Goal: Information Seeking & Learning: Learn about a topic

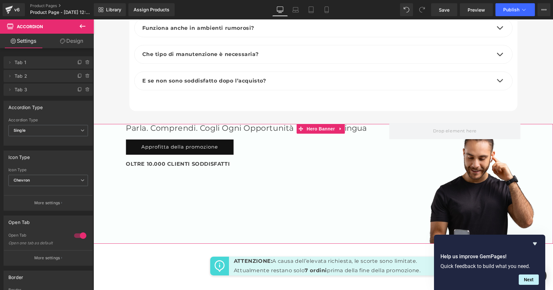
scroll to position [2385, 0]
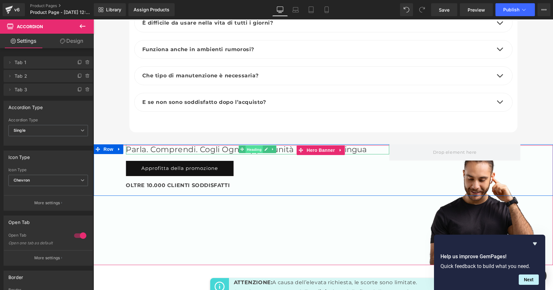
click at [252, 145] on span "Heading" at bounding box center [253, 149] width 17 height 8
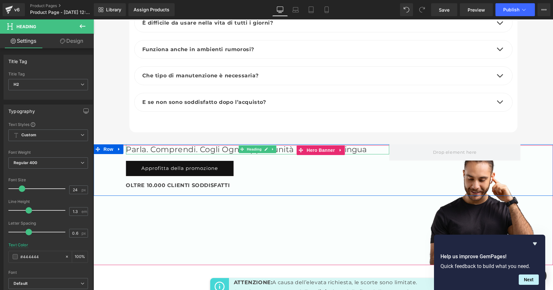
click at [376, 144] on h2 "Parla. Comprendi. Cogli ogni opportunità in Qualsiasi Lingua" at bounding box center [257, 149] width 263 height 10
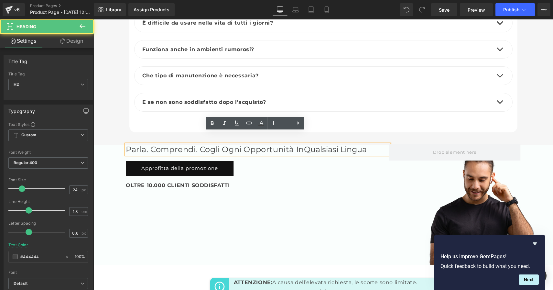
click at [374, 144] on h2 "Parla. Comprendi. Cogli ogni opportunità in Qualsiasi Lingua" at bounding box center [257, 149] width 263 height 10
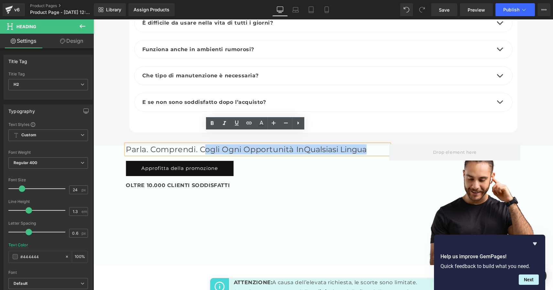
drag, startPoint x: 376, startPoint y: 137, endPoint x: 202, endPoint y: 134, distance: 173.7
click at [202, 144] on h2 "Parla. Comprendi. Cogli ogni opportunità in Qualsiasi Lingua" at bounding box center [257, 149] width 263 height 10
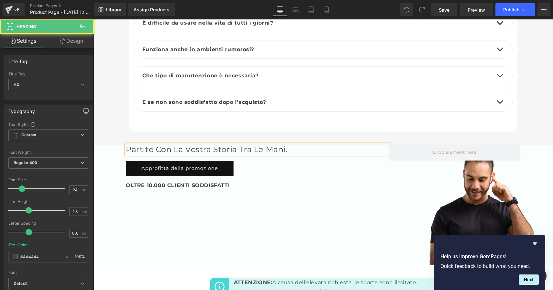
click at [283, 144] on h2 "Partite con la vostra storia tra le mani." at bounding box center [257, 149] width 263 height 10
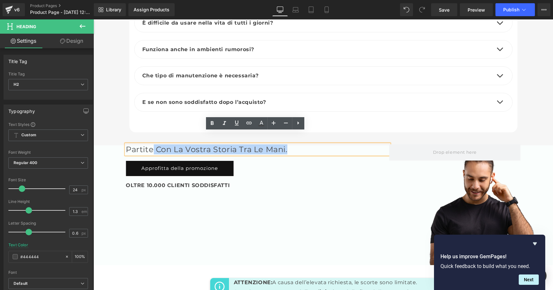
drag, startPoint x: 301, startPoint y: 137, endPoint x: 149, endPoint y: 134, distance: 152.6
click at [149, 144] on h2 "Partite con la vostra storia tra le mani." at bounding box center [257, 149] width 263 height 10
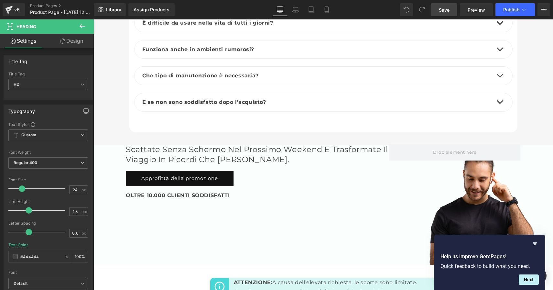
click at [446, 10] on span "Save" at bounding box center [444, 9] width 11 height 7
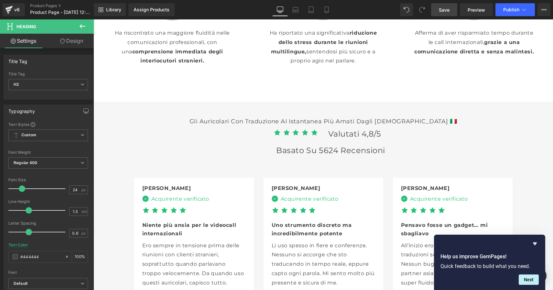
scroll to position [1503, 0]
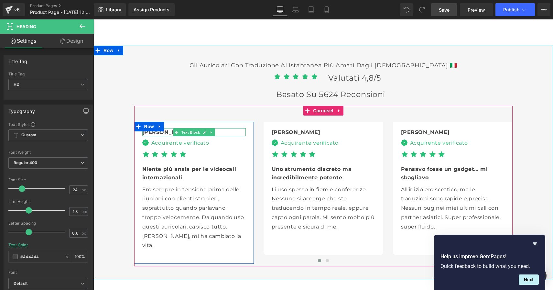
click at [166, 129] on div "[PERSON_NAME]" at bounding box center [193, 132] width 103 height 8
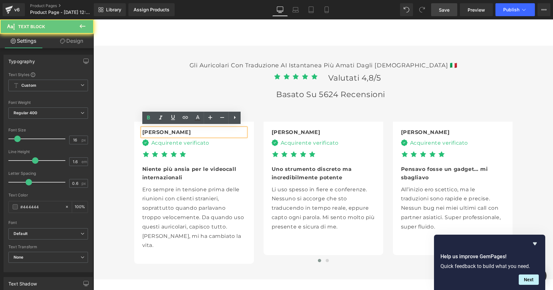
click at [165, 130] on div "[PERSON_NAME]" at bounding box center [193, 132] width 103 height 8
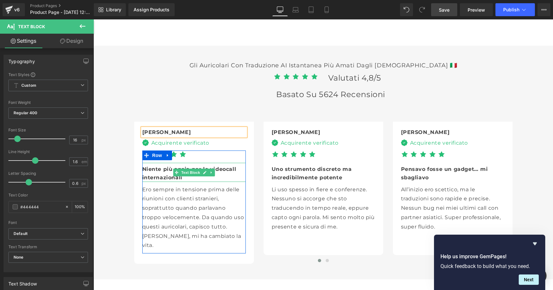
drag, startPoint x: 226, startPoint y: 175, endPoint x: 213, endPoint y: 177, distance: 13.1
click at [226, 175] on div "Niente più ansia per le videocall internazionali" at bounding box center [193, 172] width 103 height 19
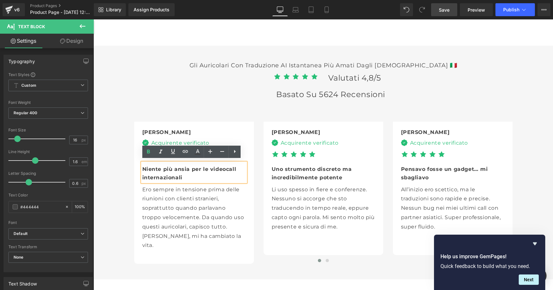
click at [189, 175] on div "Niente più ansia per le videocall internazionali" at bounding box center [193, 172] width 103 height 19
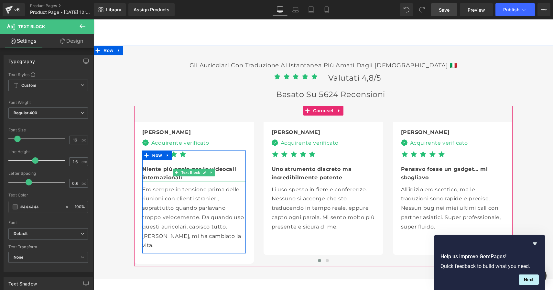
click at [185, 177] on div "Niente più ansia per le videocall internazionali" at bounding box center [193, 172] width 103 height 19
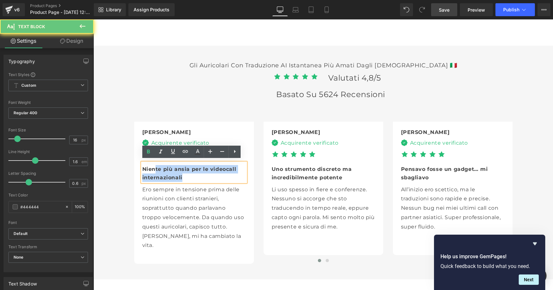
drag, startPoint x: 185, startPoint y: 175, endPoint x: 152, endPoint y: 170, distance: 33.1
click at [152, 170] on div "Niente più ansia per le videocall internazionali" at bounding box center [193, 172] width 103 height 19
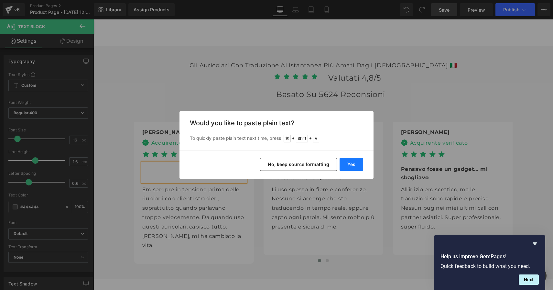
click at [358, 165] on button "Yes" at bounding box center [351, 164] width 24 height 13
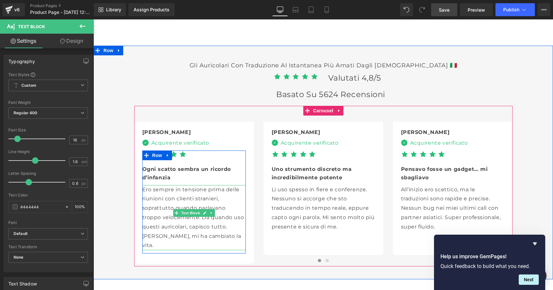
click at [201, 233] on p "Ero sempre in tensione prima delle riunioni con clienti stranieri, soprattutto …" at bounding box center [193, 217] width 103 height 65
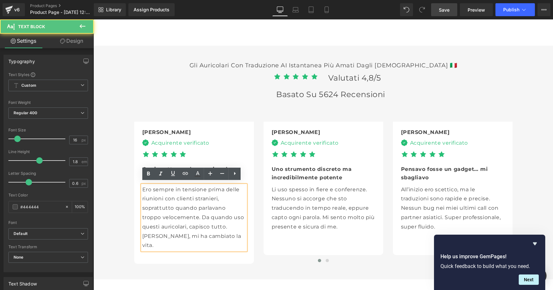
click at [198, 234] on p "Ero sempre in tensione prima delle riunioni con clienti stranieri, soprattutto …" at bounding box center [193, 217] width 103 height 65
click at [215, 231] on p "Ero sempre in tensione prima delle riunioni con clienti stranieri, soprattutto …" at bounding box center [193, 217] width 103 height 65
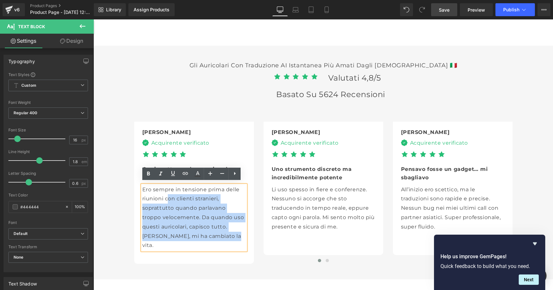
drag, startPoint x: 192, startPoint y: 222, endPoint x: 165, endPoint y: 197, distance: 36.8
click at [165, 197] on p "Ero sempre in tensione prima delle riunioni con clienti stranieri, soprattutto …" at bounding box center [193, 217] width 103 height 65
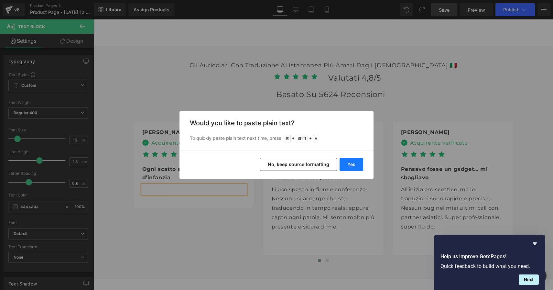
click at [350, 166] on button "Yes" at bounding box center [351, 164] width 24 height 13
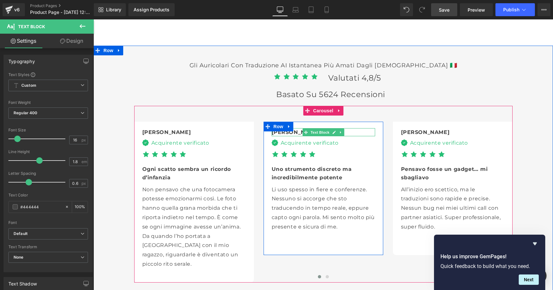
click at [291, 131] on div "[PERSON_NAME]" at bounding box center [323, 132] width 103 height 8
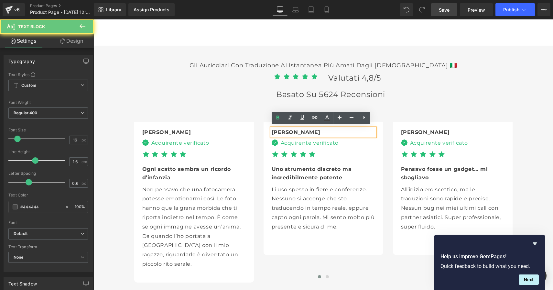
click at [292, 131] on div "[PERSON_NAME]" at bounding box center [323, 132] width 103 height 8
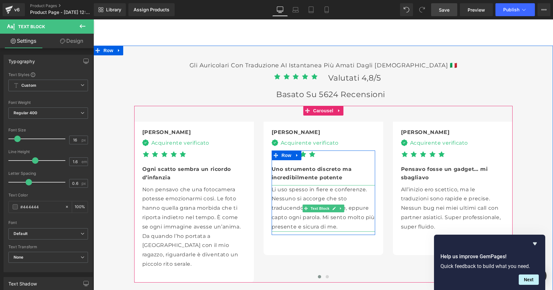
click at [351, 223] on p "Li uso spesso in fiere e conferenze. Nessuno si accorge che sto traducendo in t…" at bounding box center [323, 208] width 103 height 47
click at [348, 225] on p "Li uso spesso in fiere e conferenze. Nessuno si accorge che sto traducendo in t…" at bounding box center [323, 208] width 103 height 47
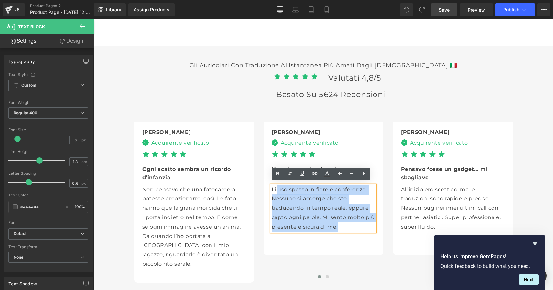
drag, startPoint x: 346, startPoint y: 223, endPoint x: 276, endPoint y: 189, distance: 77.8
click at [276, 189] on p "Li uso spesso in fiere e conferenze. Nessuno si accorge che sto traducendo in t…" at bounding box center [323, 208] width 103 height 47
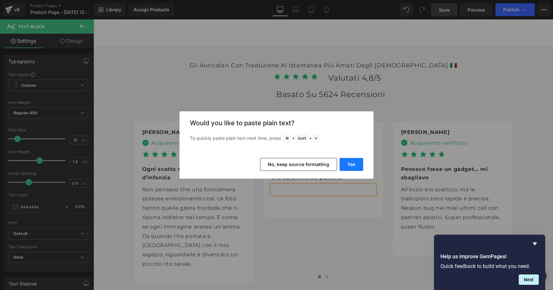
click at [346, 165] on button "Yes" at bounding box center [351, 164] width 24 height 13
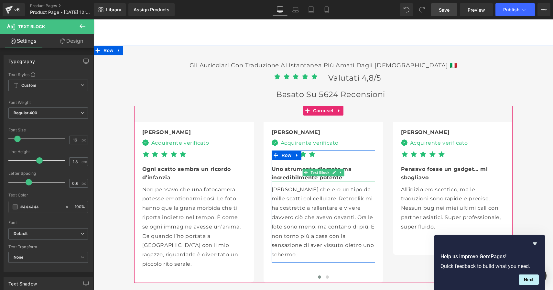
click at [350, 176] on div "Uno strumento discreto ma incredibilmente potente" at bounding box center [323, 172] width 103 height 19
click at [346, 174] on div "Uno strumento discreto ma incredibilmente potente" at bounding box center [323, 172] width 103 height 19
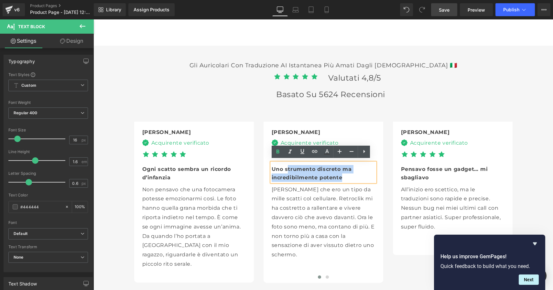
drag, startPoint x: 345, startPoint y: 175, endPoint x: 285, endPoint y: 167, distance: 60.7
click at [285, 167] on div "Uno strumento discreto ma incredibilmente potente" at bounding box center [323, 172] width 103 height 19
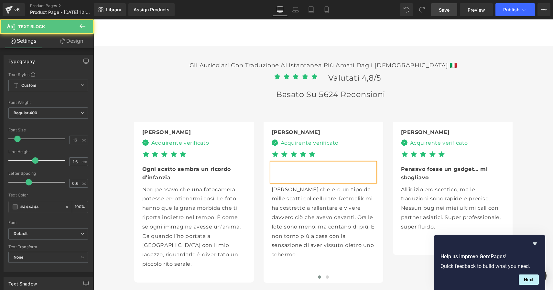
click at [288, 168] on div at bounding box center [323, 172] width 103 height 19
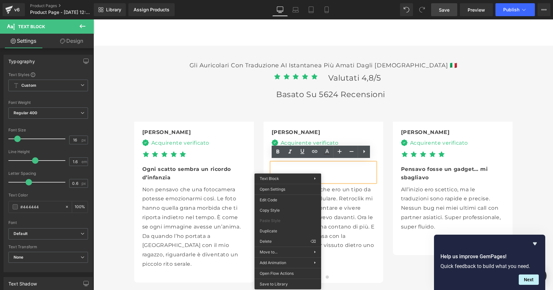
click at [340, 171] on div at bounding box center [323, 172] width 103 height 19
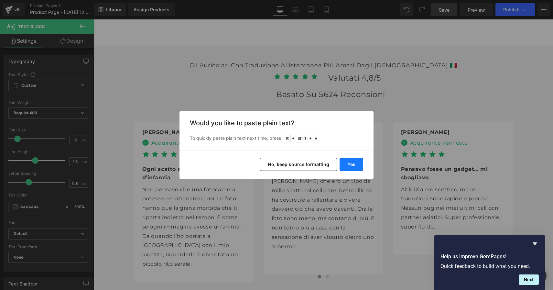
click at [356, 163] on button "Yes" at bounding box center [351, 164] width 24 height 13
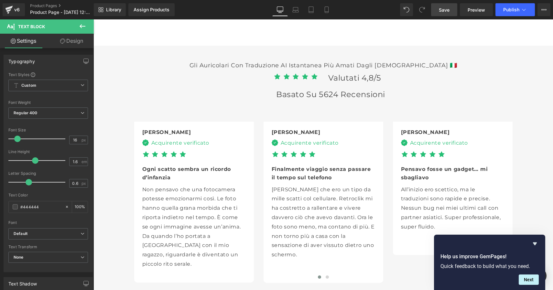
click at [440, 11] on span "Save" at bounding box center [444, 9] width 11 height 7
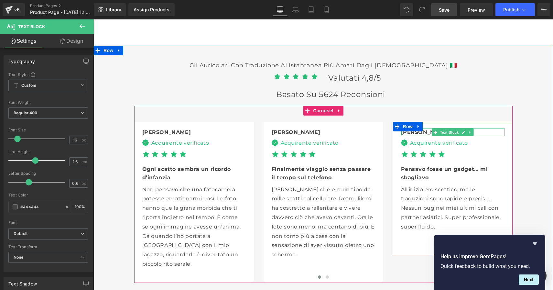
click at [420, 130] on div "[PERSON_NAME]" at bounding box center [452, 132] width 103 height 8
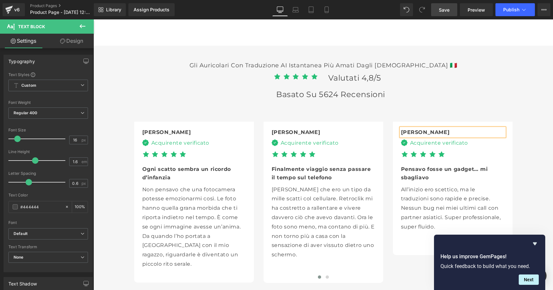
click at [423, 131] on div "[PERSON_NAME]" at bounding box center [452, 132] width 103 height 8
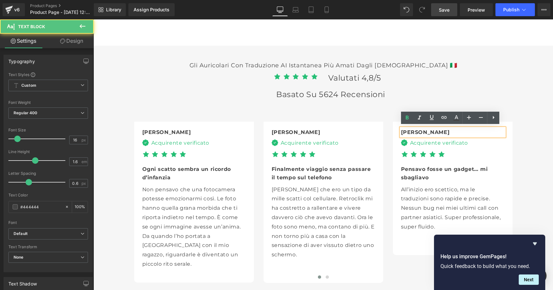
click at [425, 131] on div "[PERSON_NAME]" at bounding box center [452, 132] width 103 height 8
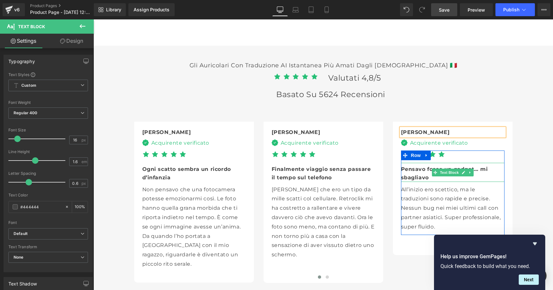
click at [431, 174] on div "Pensavo fosse un gadget… mi sbagliavo" at bounding box center [452, 172] width 103 height 19
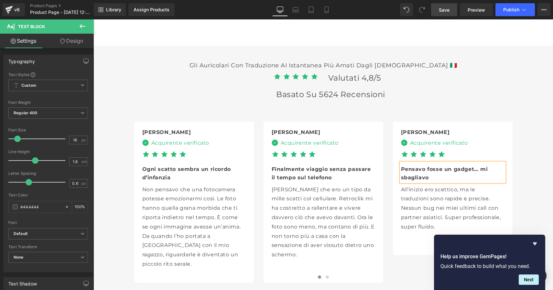
click at [425, 176] on b "Pensavo fosse un gadget… mi sbagliavo" at bounding box center [444, 173] width 87 height 15
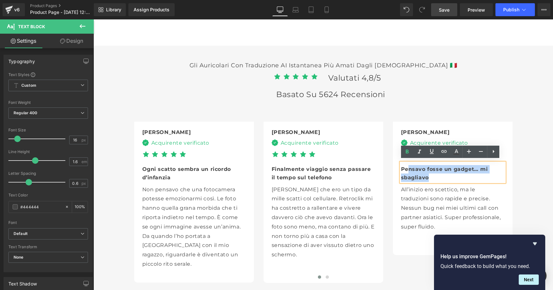
drag, startPoint x: 423, startPoint y: 172, endPoint x: 406, endPoint y: 167, distance: 18.1
click at [406, 167] on div "Pensavo fosse un gadget… mi sbagliavo" at bounding box center [452, 172] width 103 height 19
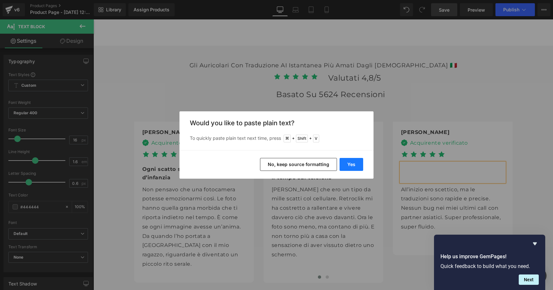
click at [351, 167] on button "Yes" at bounding box center [351, 164] width 24 height 13
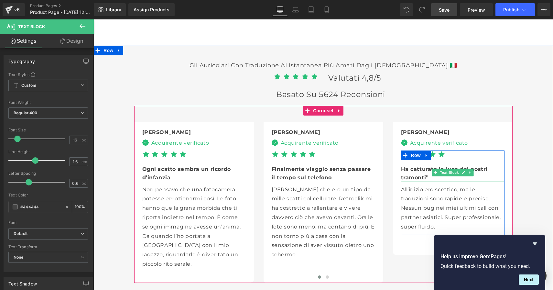
click at [432, 176] on div "Ha catturato la luce dei nostri tramonti”" at bounding box center [452, 172] width 103 height 19
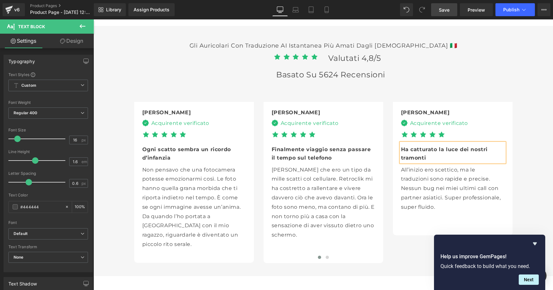
scroll to position [1536, 0]
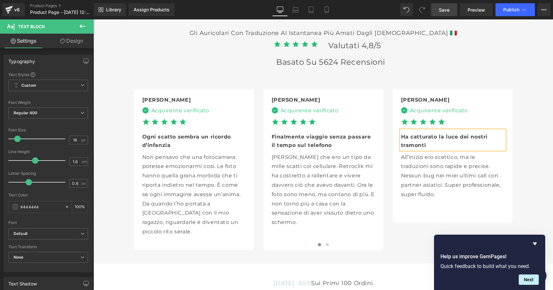
click at [430, 184] on p "All’inizio ero scettico, ma le traduzioni sono rapide e precise. Nessun bug nei…" at bounding box center [452, 176] width 103 height 47
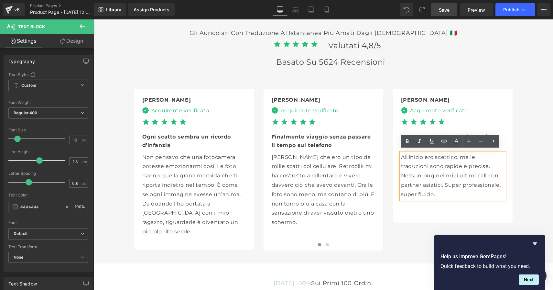
click at [440, 194] on p "All’inizio ero scettico, ma le traduzioni sono rapide e precise. Nessun bug nei…" at bounding box center [452, 176] width 103 height 47
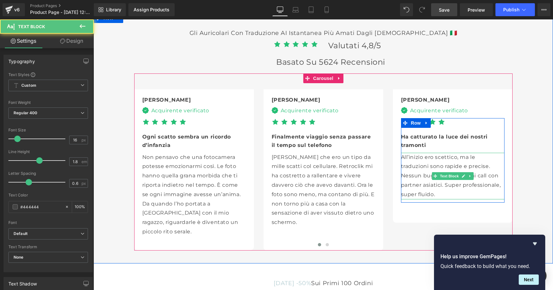
click at [434, 190] on p "All’inizio ero scettico, ma le traduzioni sono rapide e precise. Nessun bug nei…" at bounding box center [452, 176] width 103 height 47
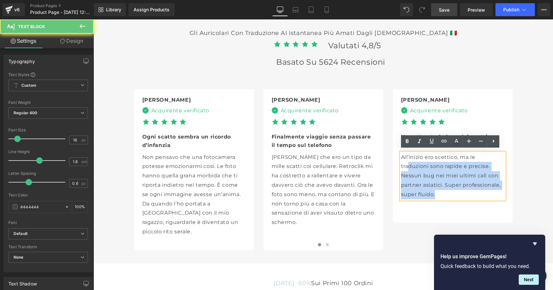
drag, startPoint x: 435, startPoint y: 191, endPoint x: 406, endPoint y: 160, distance: 42.1
click at [406, 160] on p "All’inizio ero scettico, ma le traduzioni sono rapide e precise. Nessun bug nei…" at bounding box center [452, 176] width 103 height 47
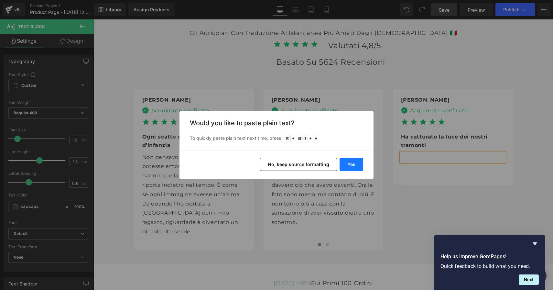
click at [359, 165] on button "Yes" at bounding box center [351, 164] width 24 height 13
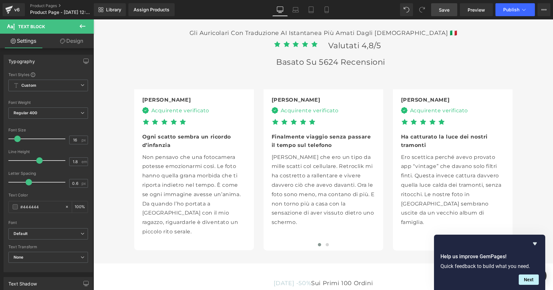
click at [444, 12] on span "Save" at bounding box center [444, 9] width 11 height 7
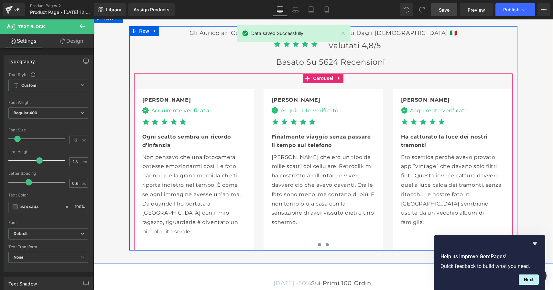
click at [326, 243] on span at bounding box center [327, 244] width 3 height 3
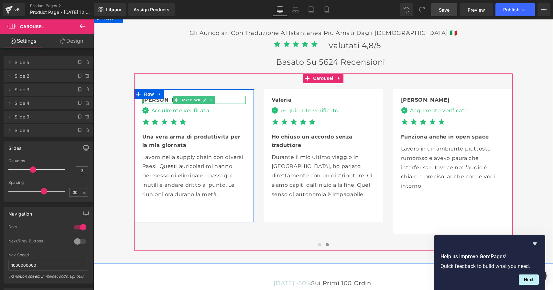
click at [155, 100] on div "[PERSON_NAME]" at bounding box center [193, 100] width 103 height 8
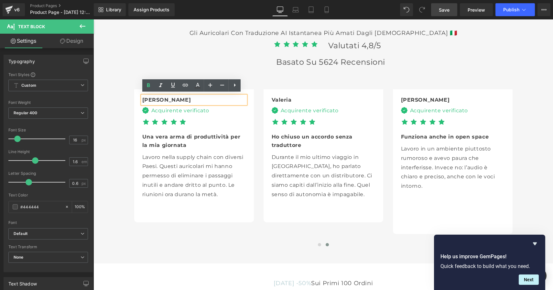
click at [159, 98] on div "[PERSON_NAME]" at bounding box center [193, 100] width 103 height 8
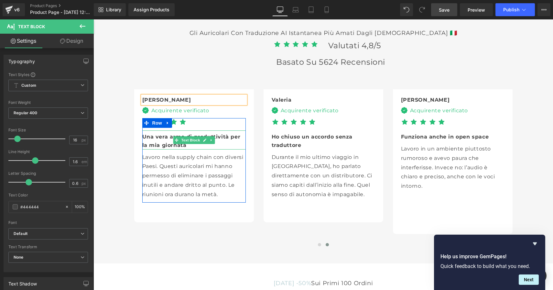
click at [177, 144] on div "Una vera arma di produttività per la mia giornata" at bounding box center [193, 139] width 103 height 19
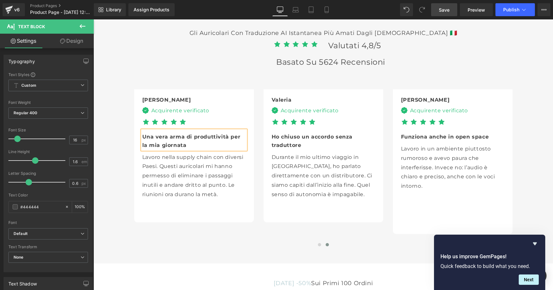
click at [179, 144] on div "Una vera arma di produttività per la mia giornata" at bounding box center [193, 139] width 103 height 19
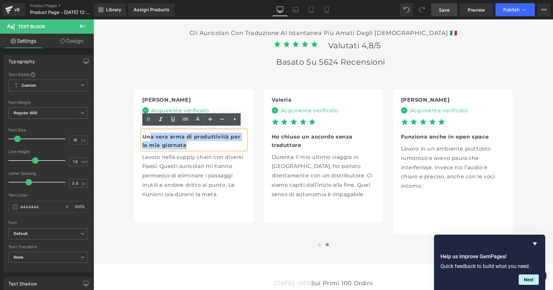
drag, startPoint x: 180, startPoint y: 144, endPoint x: 146, endPoint y: 136, distance: 34.8
click at [146, 136] on div "Una vera arma di produttività per la mia giornata" at bounding box center [193, 139] width 103 height 19
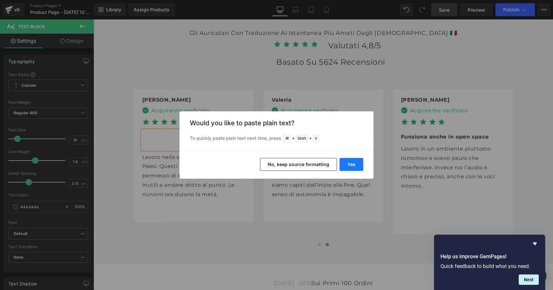
click at [351, 164] on button "Yes" at bounding box center [351, 164] width 24 height 13
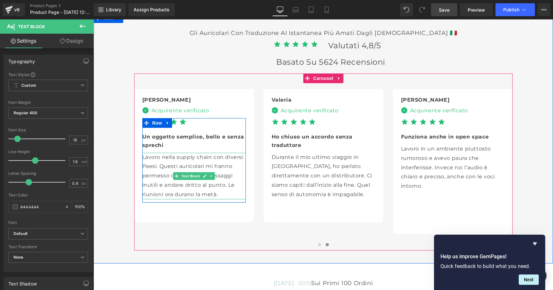
click at [226, 191] on p "Lavoro nella supply chain con diversi Paesi. Questi auricolari mi hanno permess…" at bounding box center [193, 176] width 103 height 47
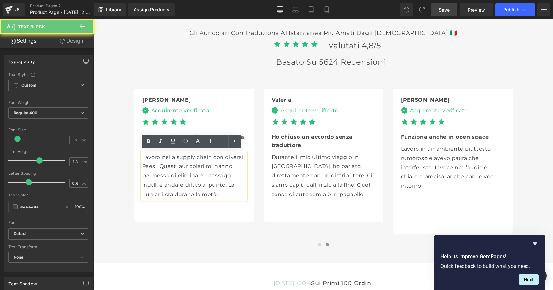
click at [220, 193] on p "Lavoro nella supply chain con diversi Paesi. Questi auricolari mi hanno permess…" at bounding box center [193, 176] width 103 height 47
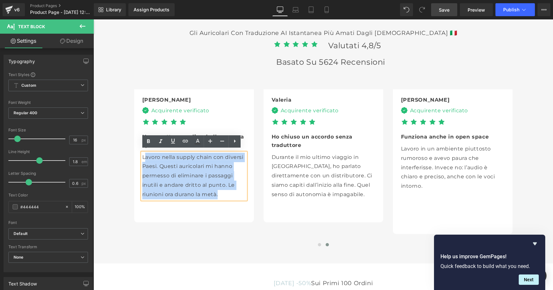
drag, startPoint x: 220, startPoint y: 192, endPoint x: 143, endPoint y: 158, distance: 83.6
click at [143, 158] on p "Lavoro nella supply chain con diversi Paesi. Questi auricolari mi hanno permess…" at bounding box center [193, 176] width 103 height 47
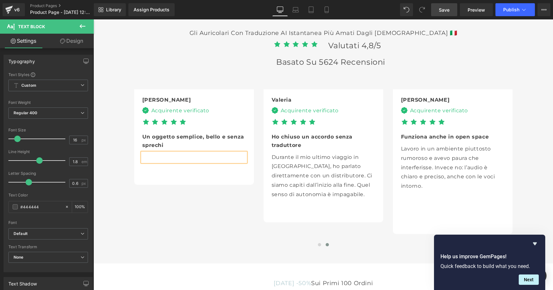
click at [168, 153] on p at bounding box center [193, 157] width 103 height 9
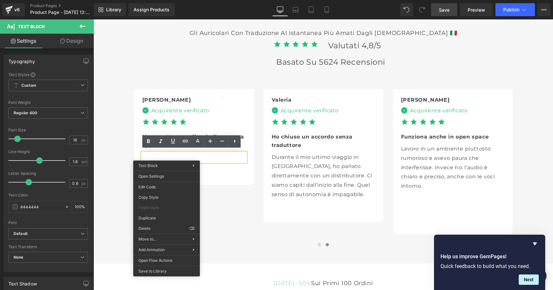
click at [171, 155] on p at bounding box center [193, 157] width 103 height 9
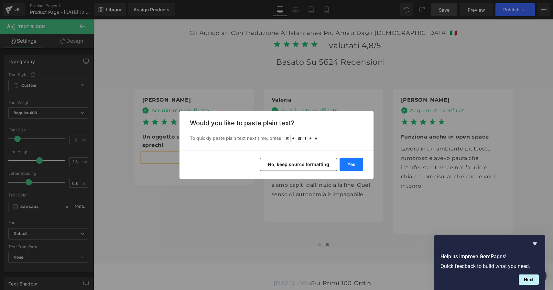
click at [344, 164] on button "Yes" at bounding box center [351, 164] width 24 height 13
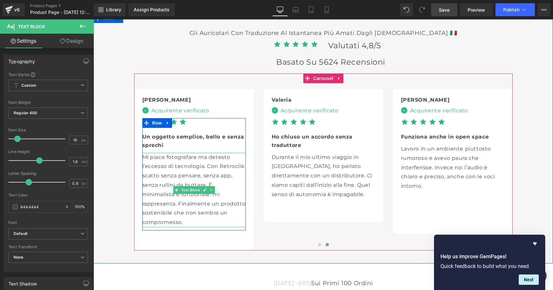
click at [241, 164] on p "Mi piace fotografare ma detesto l’eccesso di tecnologia. Con Retroclik scatto s…" at bounding box center [193, 190] width 103 height 74
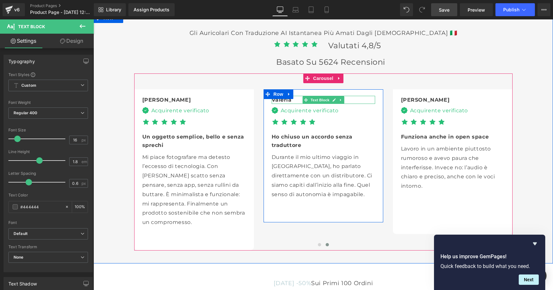
click at [294, 99] on div "Valeria" at bounding box center [323, 100] width 103 height 8
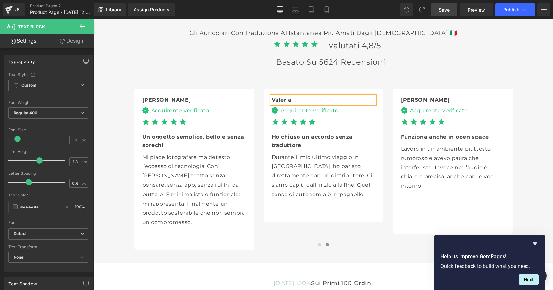
click at [292, 97] on div "Valeria" at bounding box center [323, 100] width 103 height 8
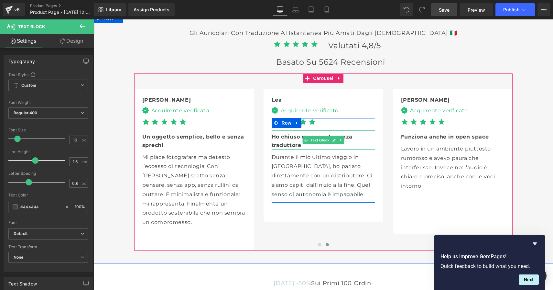
click at [305, 144] on div "Ho chiuso un accordo senza traduttore" at bounding box center [323, 139] width 103 height 19
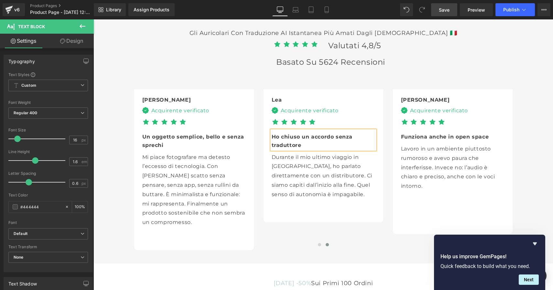
click at [302, 144] on div "Ho chiuso un accordo senza traduttore" at bounding box center [323, 139] width 103 height 19
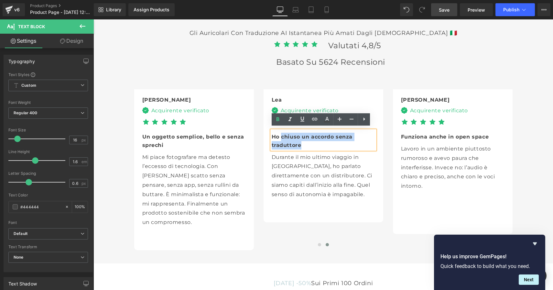
drag, startPoint x: 303, startPoint y: 143, endPoint x: 278, endPoint y: 135, distance: 25.8
click at [278, 135] on div "Ho chiuso un accordo senza traduttore" at bounding box center [323, 139] width 103 height 19
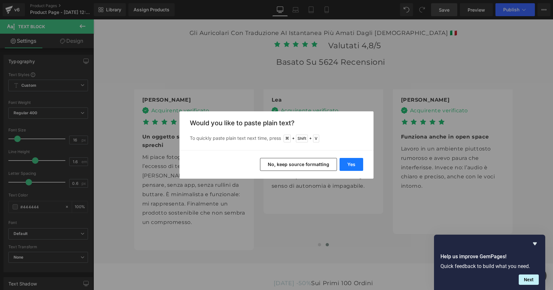
click at [350, 166] on button "Yes" at bounding box center [351, 164] width 24 height 13
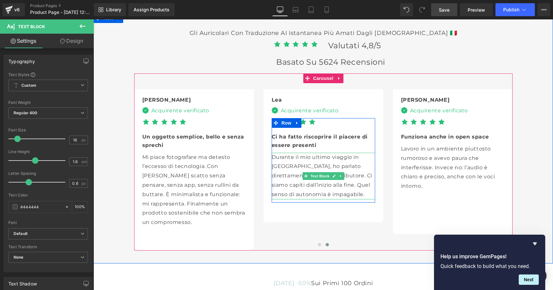
click at [351, 190] on p "Durante il mio ultimo viaggio in [GEOGRAPHIC_DATA], ho parlato direttamente con…" at bounding box center [323, 176] width 103 height 47
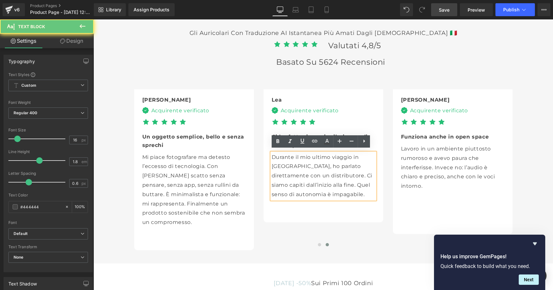
click at [348, 195] on p "Durante il mio ultimo viaggio in [GEOGRAPHIC_DATA], ho parlato direttamente con…" at bounding box center [323, 176] width 103 height 47
click at [328, 190] on p "Durante il mio ultimo viaggio in [GEOGRAPHIC_DATA], ho parlato direttamente con…" at bounding box center [323, 176] width 103 height 47
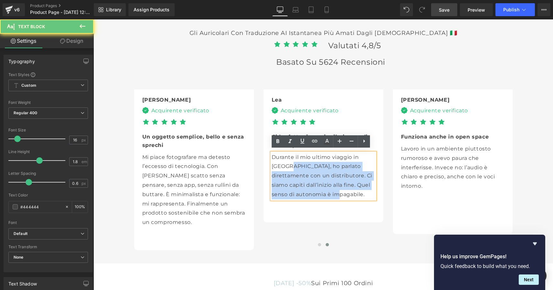
drag, startPoint x: 341, startPoint y: 191, endPoint x: 289, endPoint y: 162, distance: 60.0
click at [289, 162] on p "Durante il mio ultimo viaggio in [GEOGRAPHIC_DATA], ho parlato direttamente con…" at bounding box center [323, 176] width 103 height 47
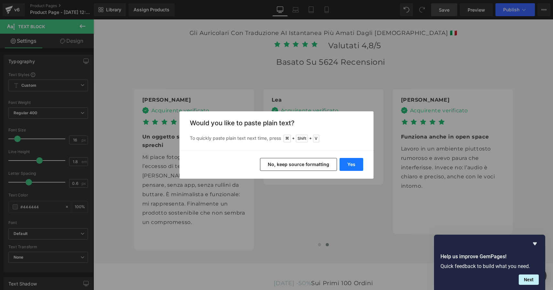
click at [357, 162] on button "Yes" at bounding box center [351, 164] width 24 height 13
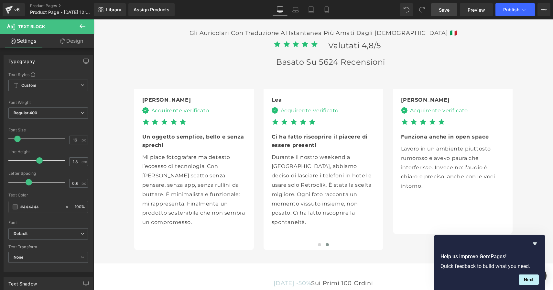
click at [445, 10] on span "Save" at bounding box center [444, 9] width 11 height 7
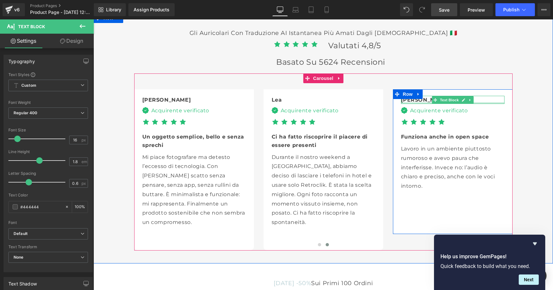
click at [423, 100] on div "[PERSON_NAME]" at bounding box center [452, 100] width 103 height 8
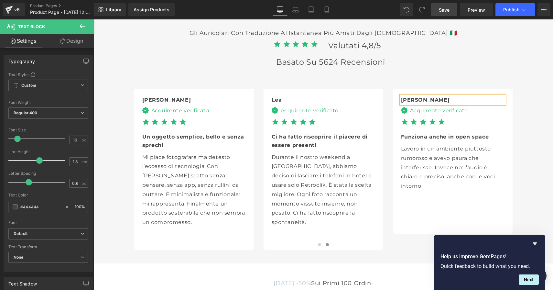
click at [421, 98] on div "[PERSON_NAME]" at bounding box center [452, 100] width 103 height 8
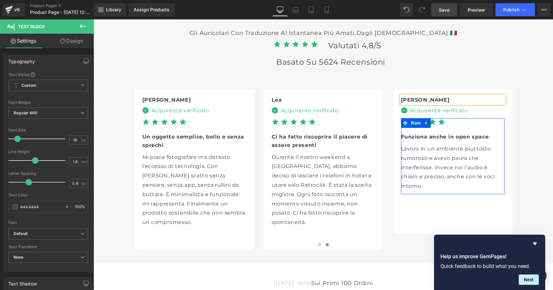
click at [483, 136] on b "Funziona anche in open space" at bounding box center [445, 137] width 88 height 6
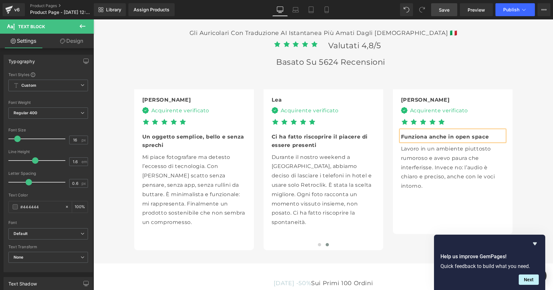
click at [486, 135] on div "Funziona anche in open space" at bounding box center [452, 135] width 103 height 11
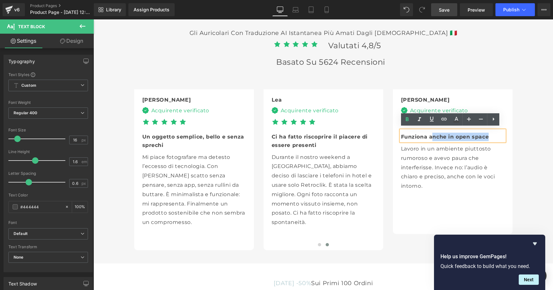
drag, startPoint x: 490, startPoint y: 135, endPoint x: 428, endPoint y: 132, distance: 62.8
click at [430, 132] on div "Funziona anche in open space" at bounding box center [452, 135] width 103 height 11
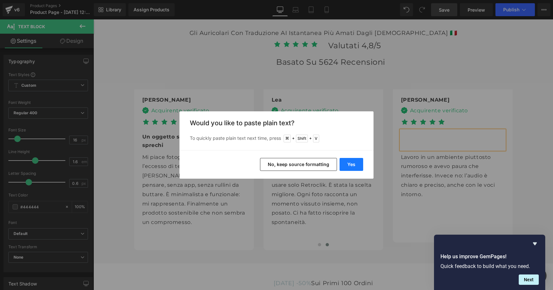
drag, startPoint x: 351, startPoint y: 162, endPoint x: 344, endPoint y: 145, distance: 18.9
click at [351, 162] on button "Yes" at bounding box center [351, 164] width 24 height 13
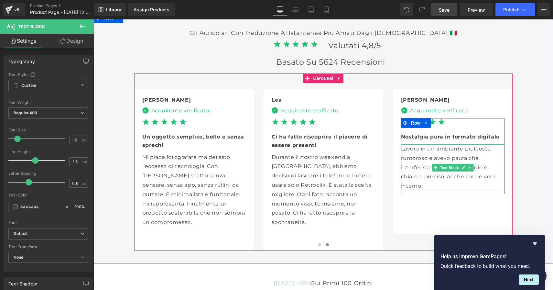
click at [437, 184] on p "Lavoro in un ambiente piuttosto rumoroso e avevo paura che interferisse. Invece…" at bounding box center [452, 167] width 103 height 47
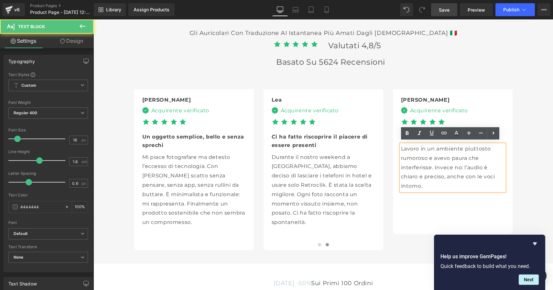
click at [434, 182] on p "Lavoro in un ambiente piuttosto rumoroso e avevo paura che interferisse. Invece…" at bounding box center [452, 167] width 103 height 47
click at [439, 183] on p "Lavoro in un ambiente piuttosto rumoroso e avevo paura che interferisse. Invece…" at bounding box center [452, 167] width 103 height 47
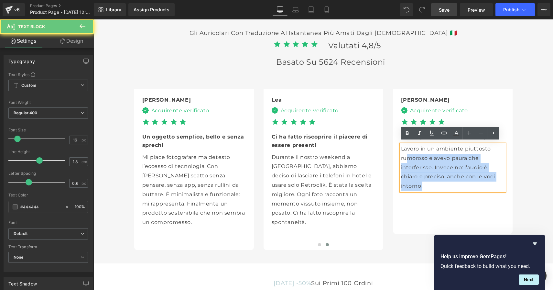
drag, startPoint x: 426, startPoint y: 187, endPoint x: 406, endPoint y: 153, distance: 39.5
click at [406, 153] on p "Lavoro in un ambiente piuttosto rumoroso e avevo paura che interferisse. Invece…" at bounding box center [452, 167] width 103 height 47
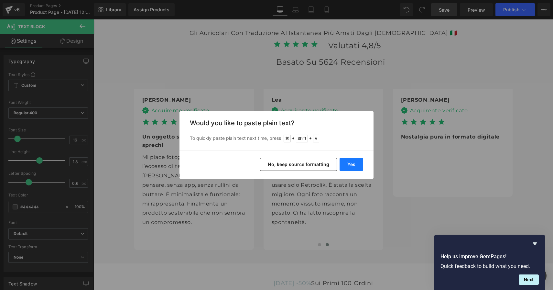
click at [346, 167] on button "Yes" at bounding box center [351, 164] width 24 height 13
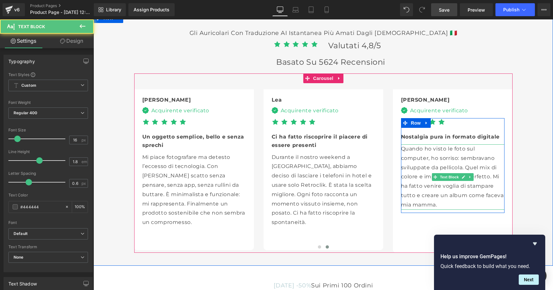
click at [465, 185] on p "Quando ho visto le foto sul computer, ho sorriso: sembravano sviluppate da pell…" at bounding box center [452, 176] width 103 height 65
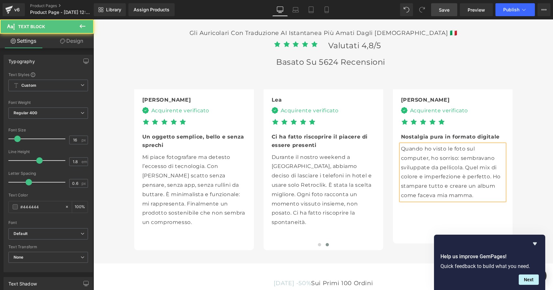
click at [424, 184] on p "Quando ho visto le foto sul computer, ho sorriso: sembravano sviluppate da pell…" at bounding box center [452, 172] width 103 height 56
click at [446, 185] on p "Quando ho visto le foto sul computer, ho sorriso: sembravano sviluppate da pell…" at bounding box center [452, 172] width 103 height 56
click at [474, 184] on p "Quando ho visto le foto sul computer, ho sorriso: sembravano sviluppate da pell…" at bounding box center [452, 172] width 103 height 56
drag, startPoint x: 476, startPoint y: 191, endPoint x: 452, endPoint y: 191, distance: 24.6
click at [452, 191] on p "Quando ho visto le foto sul computer, ho sorriso: sembravano sviluppate da pell…" at bounding box center [452, 172] width 103 height 56
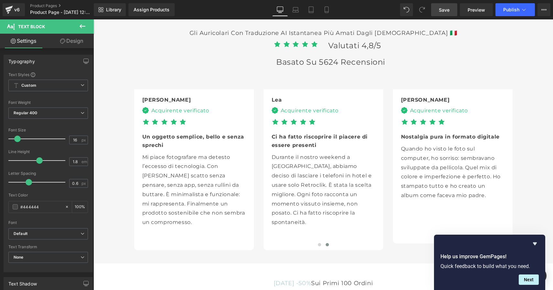
click at [445, 12] on span "Save" at bounding box center [444, 9] width 11 height 7
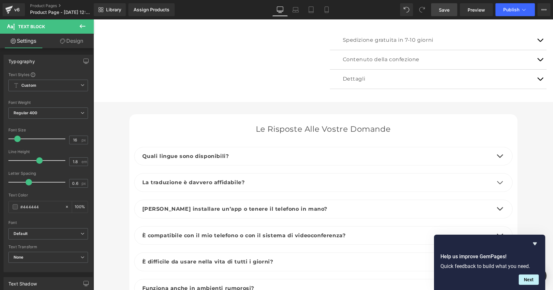
scroll to position [2164, 0]
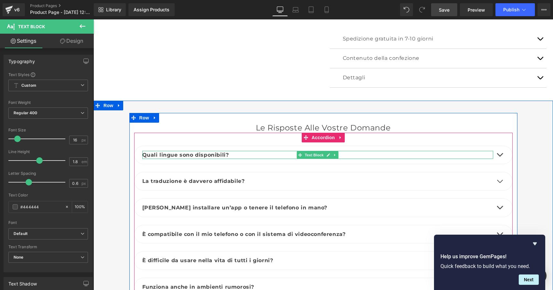
click at [234, 151] on p "Quali lingue sono disponibili?" at bounding box center [317, 155] width 351 height 8
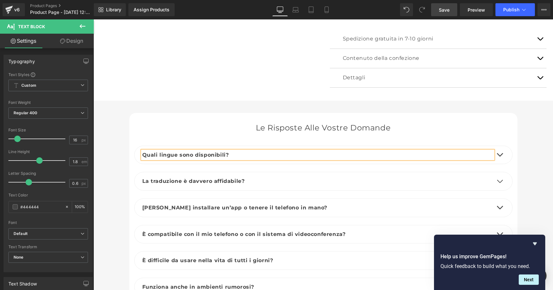
click at [231, 151] on p "Quali lingue sono disponibili?" at bounding box center [317, 155] width 351 height 8
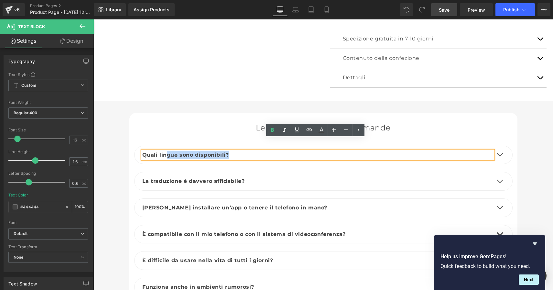
drag, startPoint x: 230, startPoint y: 142, endPoint x: 160, endPoint y: 141, distance: 69.2
click at [160, 151] on p "Quali lingue sono disponibili?" at bounding box center [317, 155] width 351 height 8
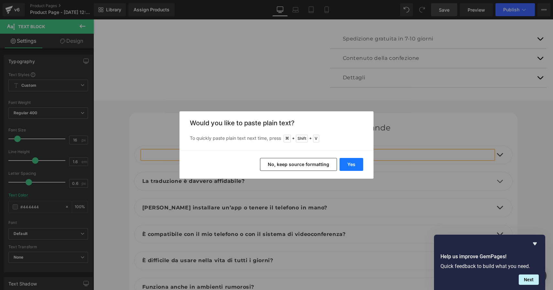
click at [352, 167] on button "Yes" at bounding box center [351, 164] width 24 height 13
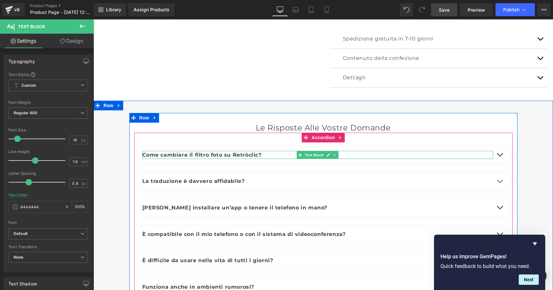
click at [263, 151] on p "Come cambiare il filtro foto su Retròclic?" at bounding box center [317, 155] width 351 height 8
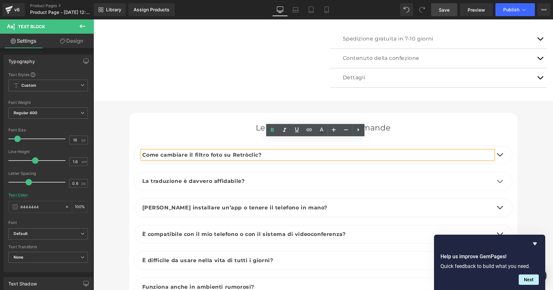
drag, startPoint x: 255, startPoint y: 142, endPoint x: 265, endPoint y: 141, distance: 10.4
click at [255, 152] on b "Come cambiare il filtro foto su Retròclic?" at bounding box center [201, 155] width 119 height 6
click at [497, 146] on button "button" at bounding box center [499, 155] width 13 height 18
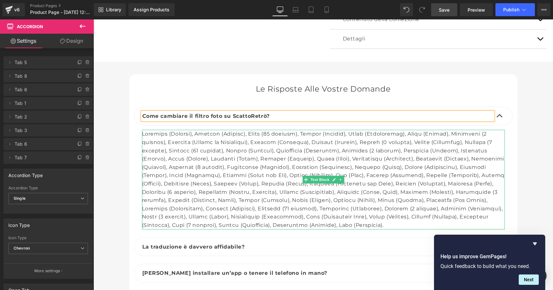
scroll to position [2229, 0]
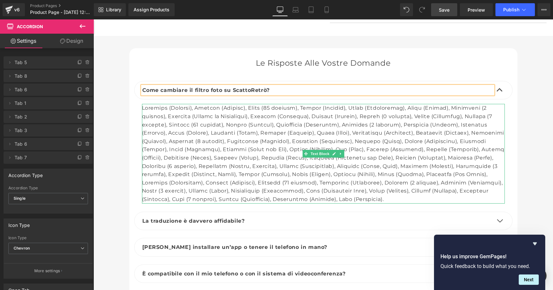
click at [451, 185] on div at bounding box center [323, 153] width 363 height 99
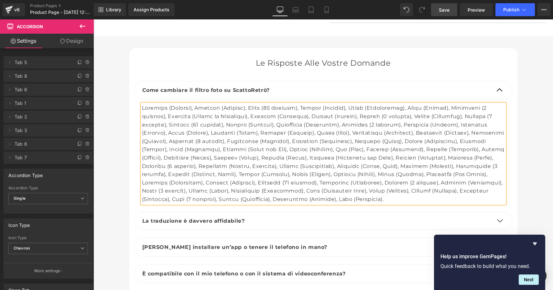
click at [449, 186] on div at bounding box center [323, 153] width 363 height 99
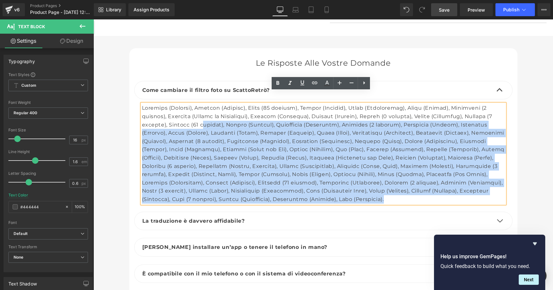
drag, startPoint x: 448, startPoint y: 186, endPoint x: 228, endPoint y: 116, distance: 231.5
click at [229, 115] on div at bounding box center [323, 153] width 363 height 99
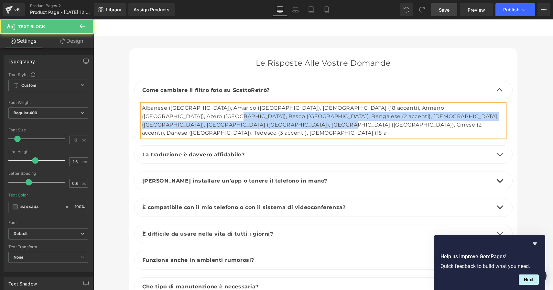
drag, startPoint x: 235, startPoint y: 112, endPoint x: 156, endPoint y: 101, distance: 79.7
click at [156, 104] on div "Albanese ([GEOGRAPHIC_DATA]), Amarico ([GEOGRAPHIC_DATA]), [DEMOGRAPHIC_DATA] (…" at bounding box center [323, 120] width 363 height 33
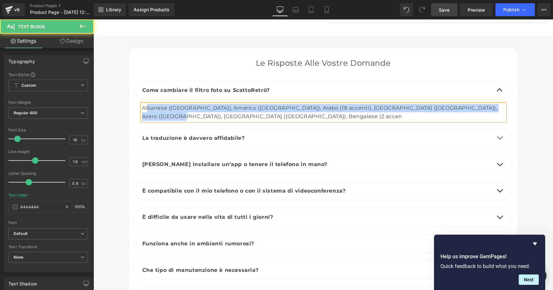
drag, startPoint x: 156, startPoint y: 105, endPoint x: 142, endPoint y: 99, distance: 15.4
click at [146, 104] on div "Albanese ([GEOGRAPHIC_DATA]), Amarico ([GEOGRAPHIC_DATA]), Arabo (18 accenti), …" at bounding box center [323, 112] width 363 height 16
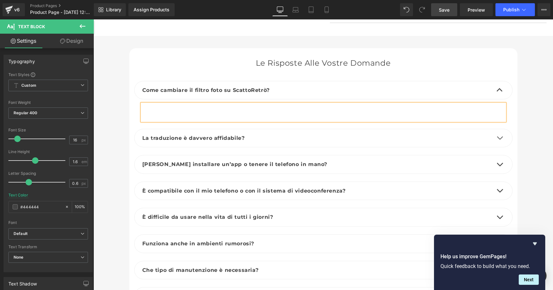
click at [228, 104] on div at bounding box center [323, 112] width 363 height 16
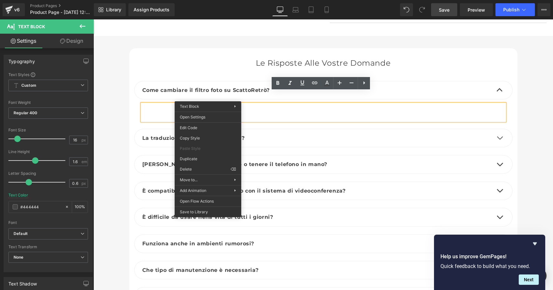
click at [145, 104] on div at bounding box center [323, 112] width 363 height 16
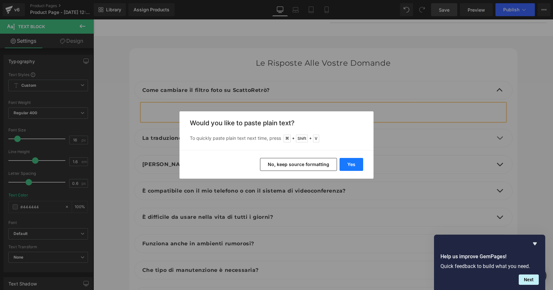
click at [358, 161] on button "Yes" at bounding box center [351, 164] width 24 height 13
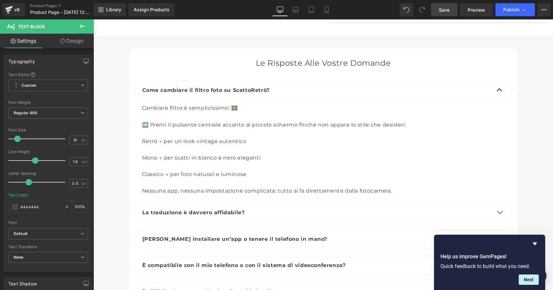
click at [445, 10] on span "Save" at bounding box center [444, 9] width 11 height 7
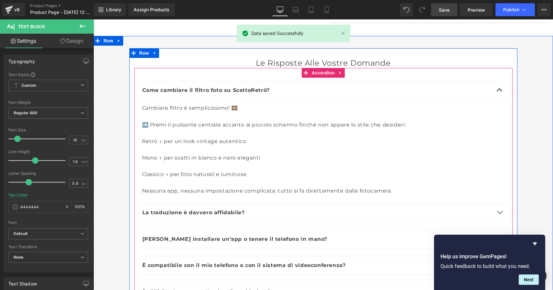
click at [500, 92] on span "button" at bounding box center [500, 92] width 0 height 0
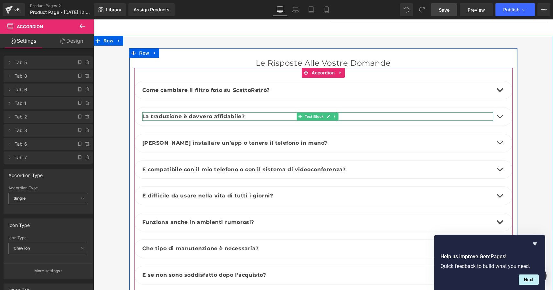
click at [223, 113] on b "La traduzione è davvero affidabile?" at bounding box center [193, 116] width 102 height 6
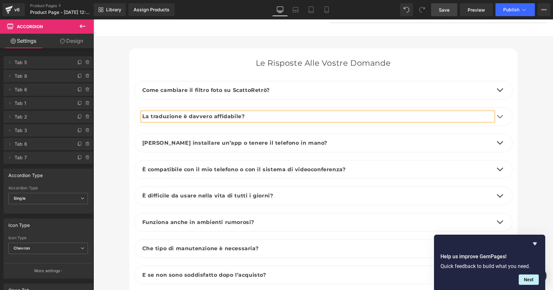
click at [251, 112] on p "La traduzione è davvero affidabile?" at bounding box center [317, 116] width 351 height 8
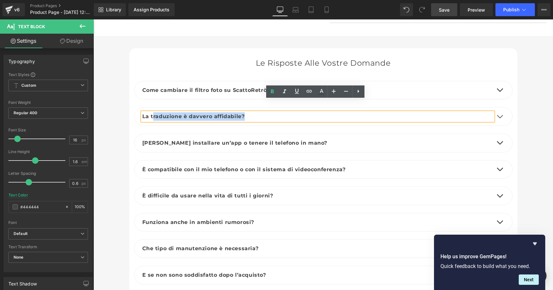
drag, startPoint x: 251, startPoint y: 104, endPoint x: 150, endPoint y: 104, distance: 101.5
click at [150, 112] on p "La traduzione è davvero affidabile?" at bounding box center [317, 116] width 351 height 8
